Goal: Go to known website: Access a specific website the user already knows

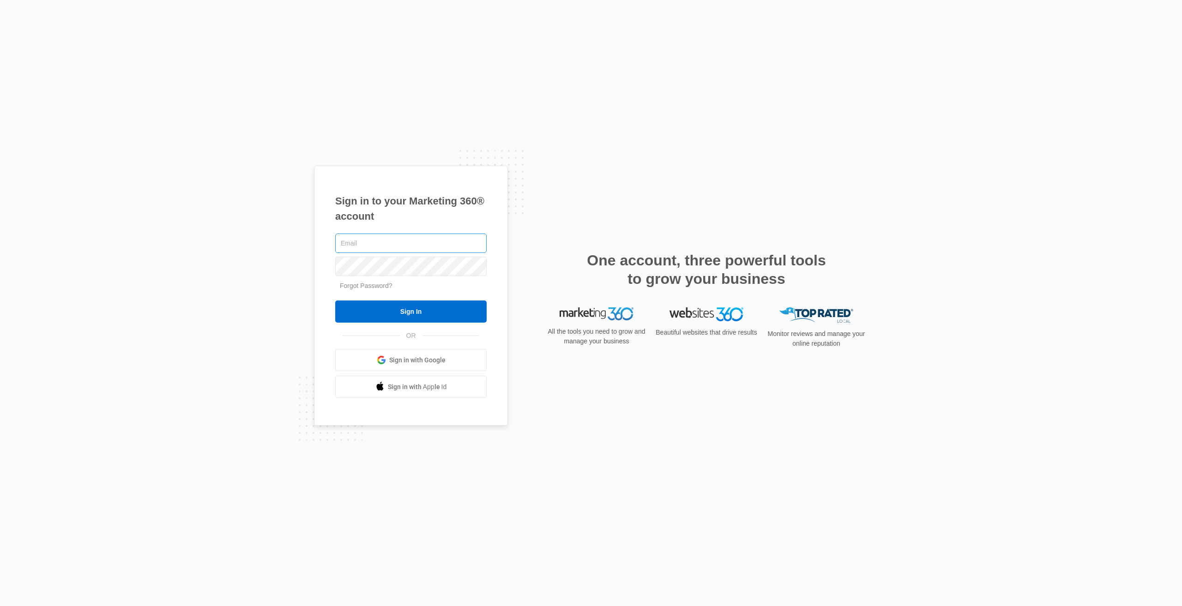
click at [411, 241] on input "text" at bounding box center [410, 243] width 151 height 19
type input "Jonathony.jy@gmail.com"
click at [335, 301] on input "Sign In" at bounding box center [410, 312] width 151 height 22
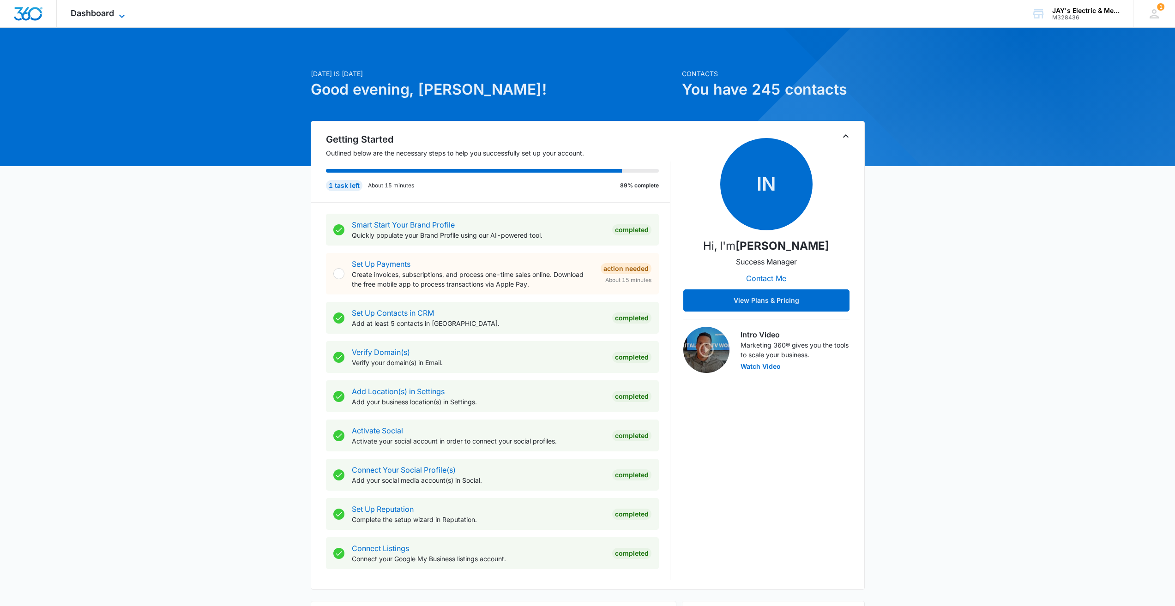
click at [121, 15] on icon at bounding box center [121, 16] width 11 height 11
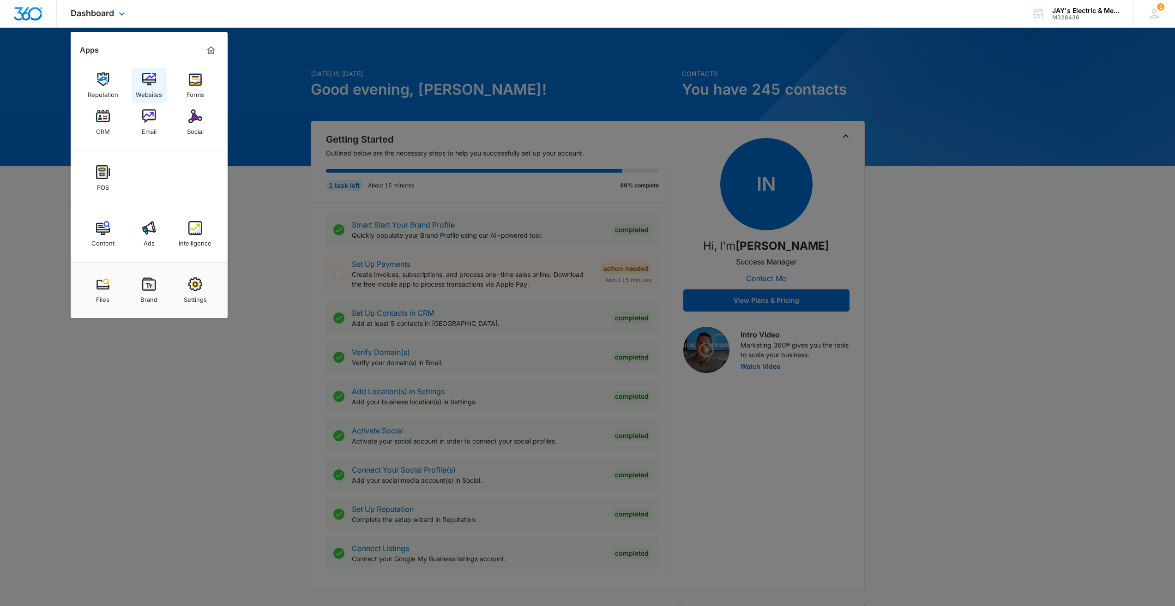
click at [152, 86] on div "Websites" at bounding box center [149, 92] width 26 height 12
